Goal: Task Accomplishment & Management: Use online tool/utility

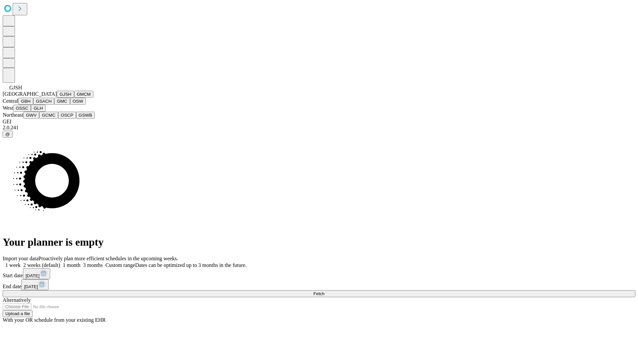
click at [57, 98] on button "GJSH" at bounding box center [65, 94] width 17 height 7
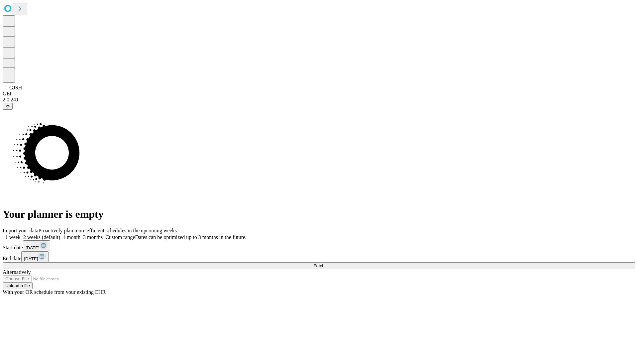
click at [21, 234] on label "1 week" at bounding box center [12, 237] width 18 height 6
click at [324, 263] on span "Fetch" at bounding box center [318, 265] width 11 height 5
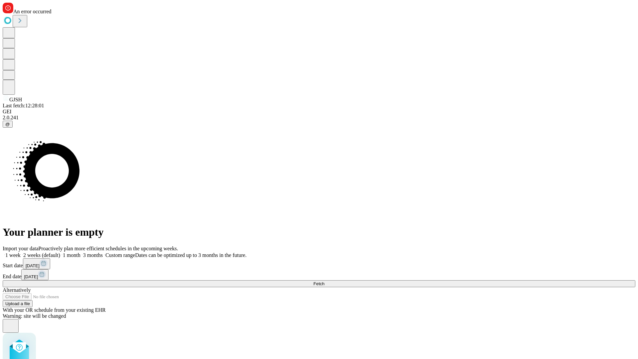
click at [21, 252] on label "1 week" at bounding box center [12, 255] width 18 height 6
click at [324, 281] on span "Fetch" at bounding box center [318, 283] width 11 height 5
click at [21, 252] on label "1 week" at bounding box center [12, 255] width 18 height 6
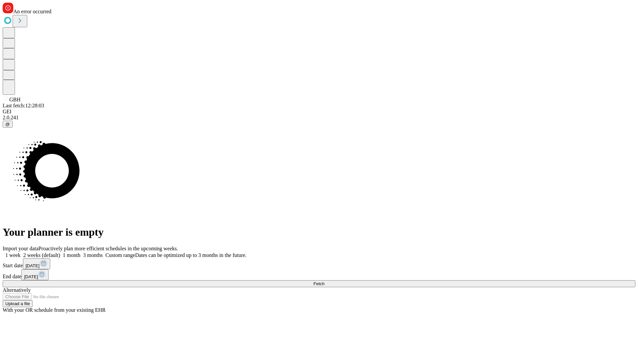
click at [324, 281] on span "Fetch" at bounding box center [318, 283] width 11 height 5
click at [21, 252] on label "1 week" at bounding box center [12, 255] width 18 height 6
click at [324, 281] on span "Fetch" at bounding box center [318, 283] width 11 height 5
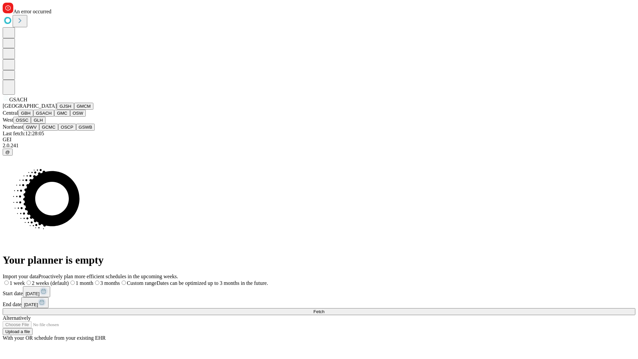
click at [54, 117] on button "GMC" at bounding box center [62, 113] width 16 height 7
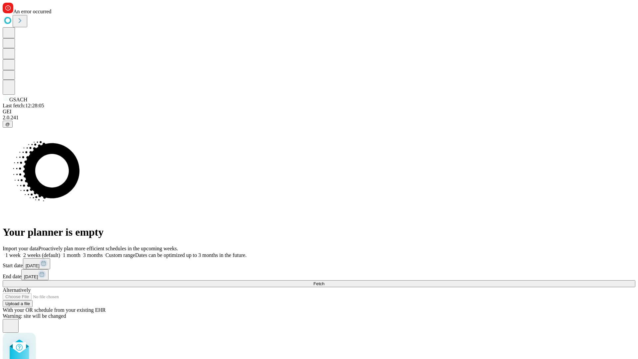
click at [21, 252] on label "1 week" at bounding box center [12, 255] width 18 height 6
click at [324, 281] on span "Fetch" at bounding box center [318, 283] width 11 height 5
click at [21, 252] on label "1 week" at bounding box center [12, 255] width 18 height 6
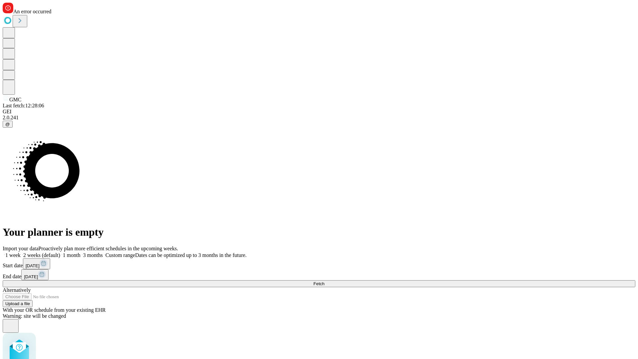
click at [324, 281] on span "Fetch" at bounding box center [318, 283] width 11 height 5
click at [21, 252] on label "1 week" at bounding box center [12, 255] width 18 height 6
click at [324, 281] on span "Fetch" at bounding box center [318, 283] width 11 height 5
click at [21, 252] on label "1 week" at bounding box center [12, 255] width 18 height 6
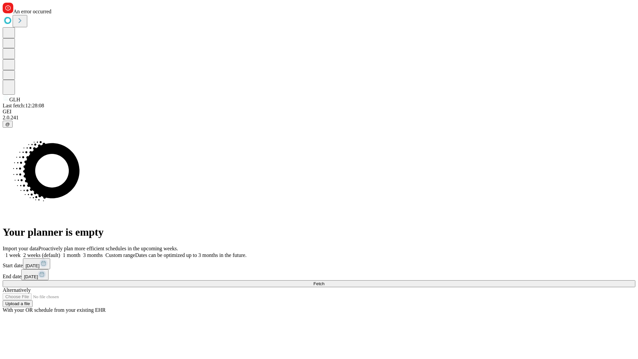
click at [324, 281] on span "Fetch" at bounding box center [318, 283] width 11 height 5
click at [21, 252] on label "1 week" at bounding box center [12, 255] width 18 height 6
click at [324, 281] on span "Fetch" at bounding box center [318, 283] width 11 height 5
